Goal: Find specific page/section: Find specific page/section

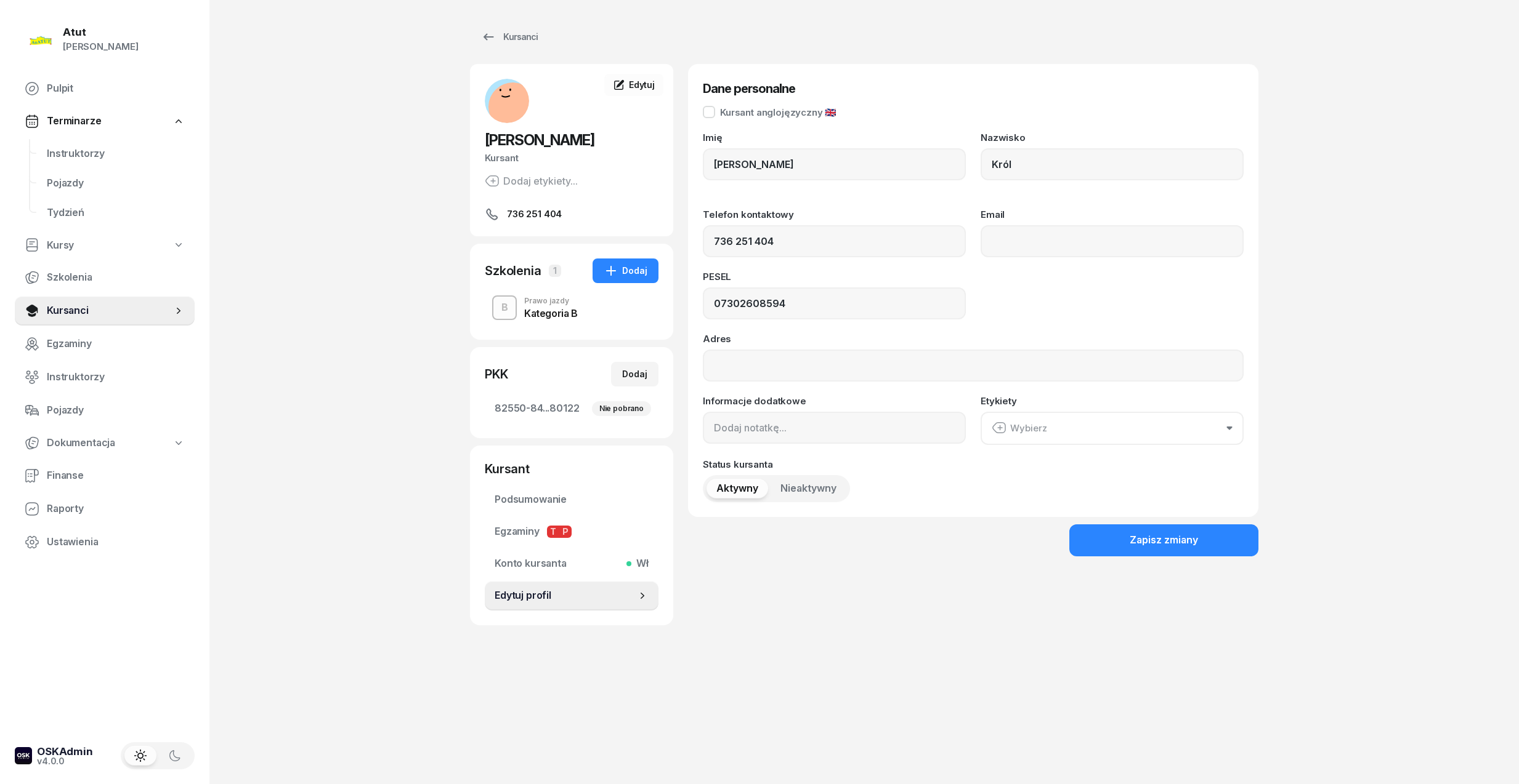
type input "736 251 404"
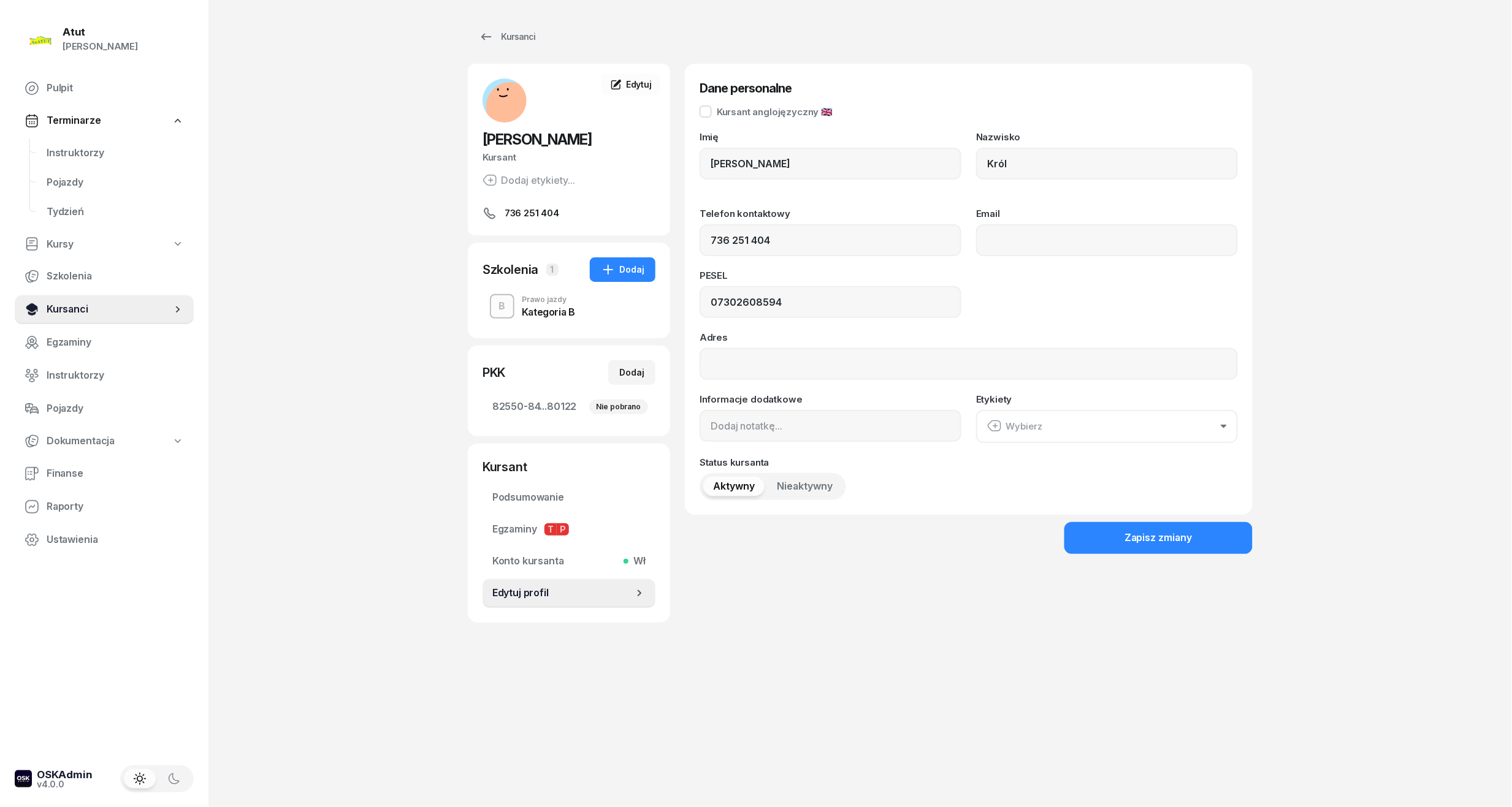
click at [83, 297] on link "Kursanci" at bounding box center [104, 309] width 179 height 30
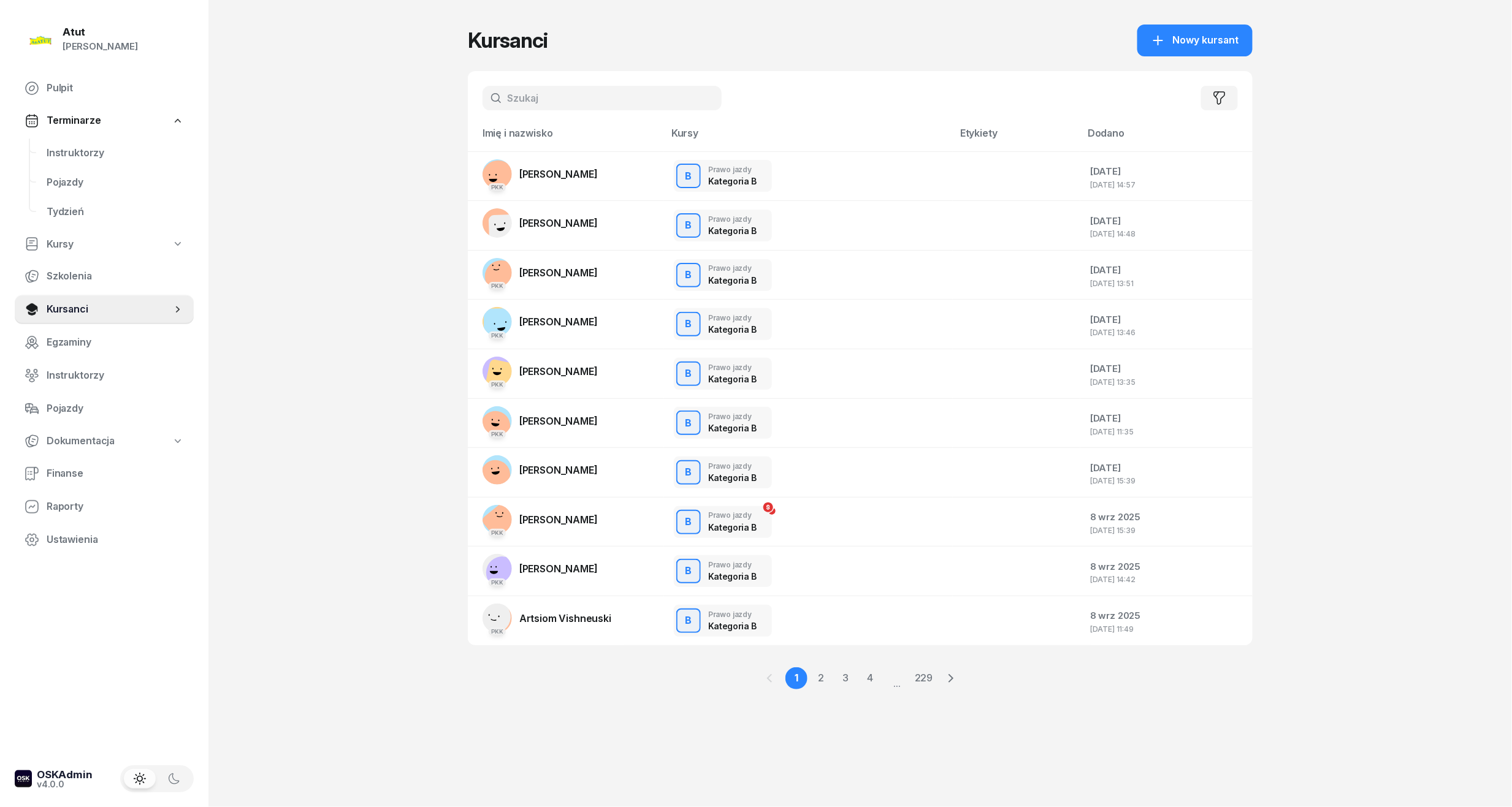
click at [537, 109] on input "text" at bounding box center [602, 98] width 239 height 25
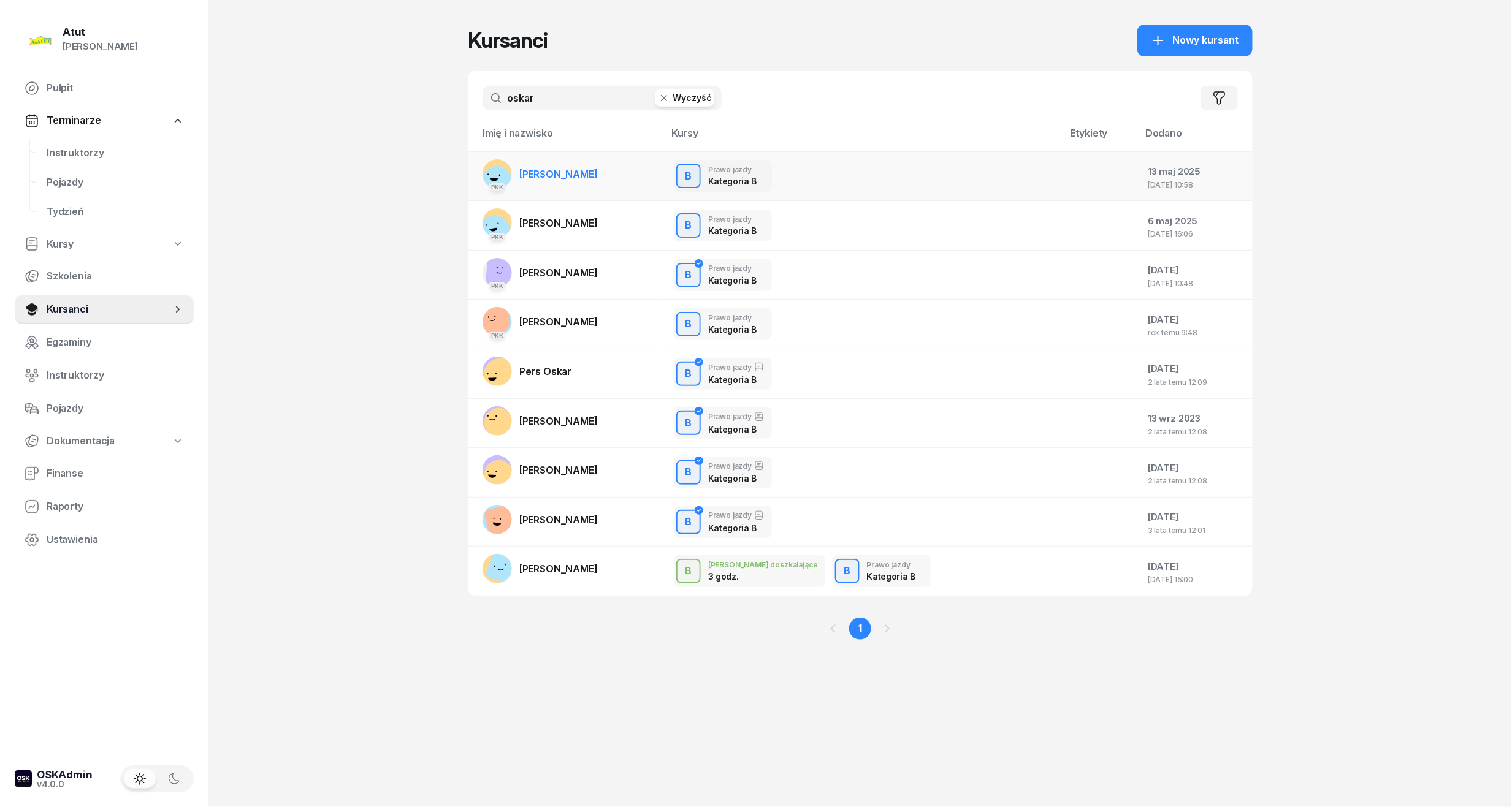
type input "oskar"
click at [596, 177] on span "[PERSON_NAME]" at bounding box center [558, 174] width 78 height 12
